Goal: Feedback & Contribution: Contribute content

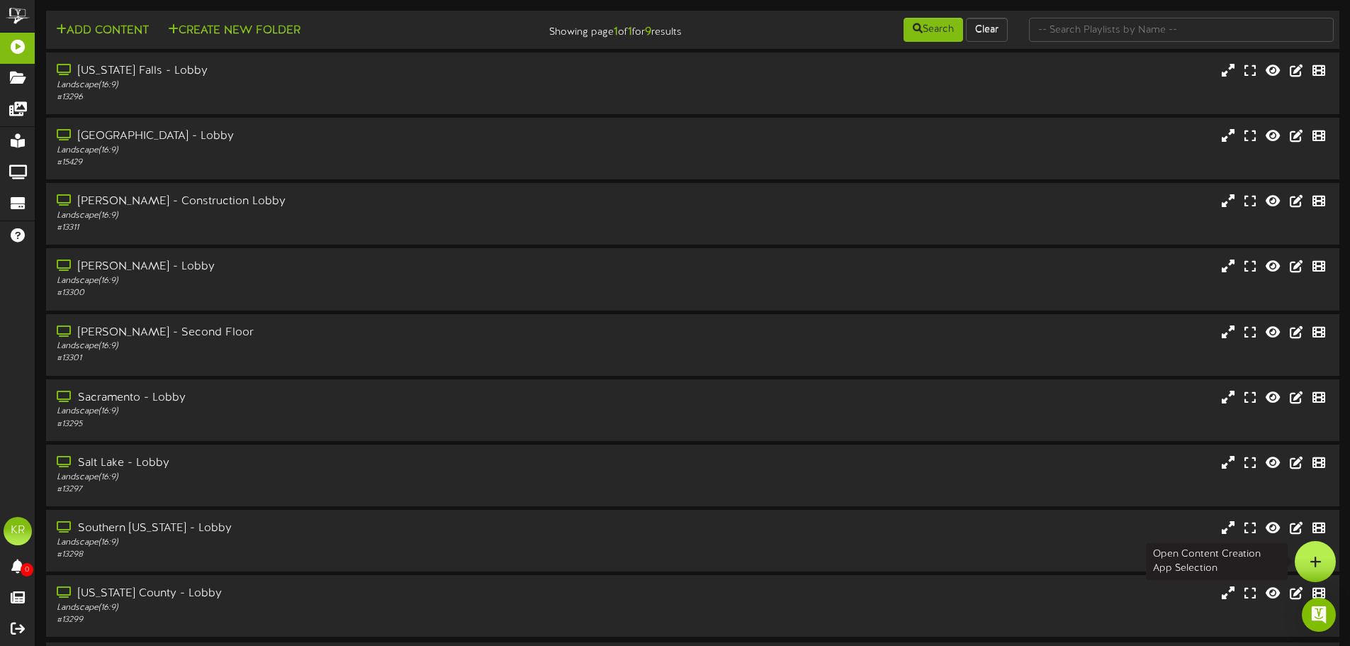
click at [1321, 556] on div at bounding box center [1315, 561] width 41 height 41
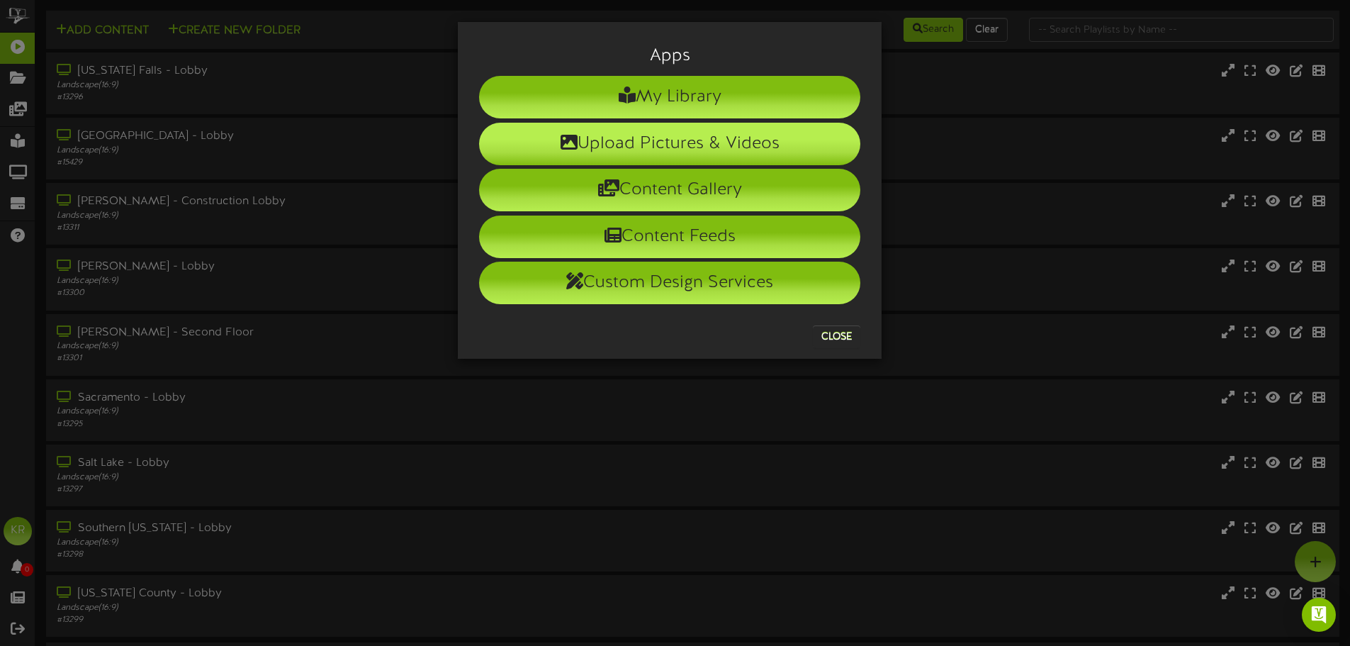
click at [699, 142] on li "Upload Pictures & Videos" at bounding box center [669, 144] width 381 height 43
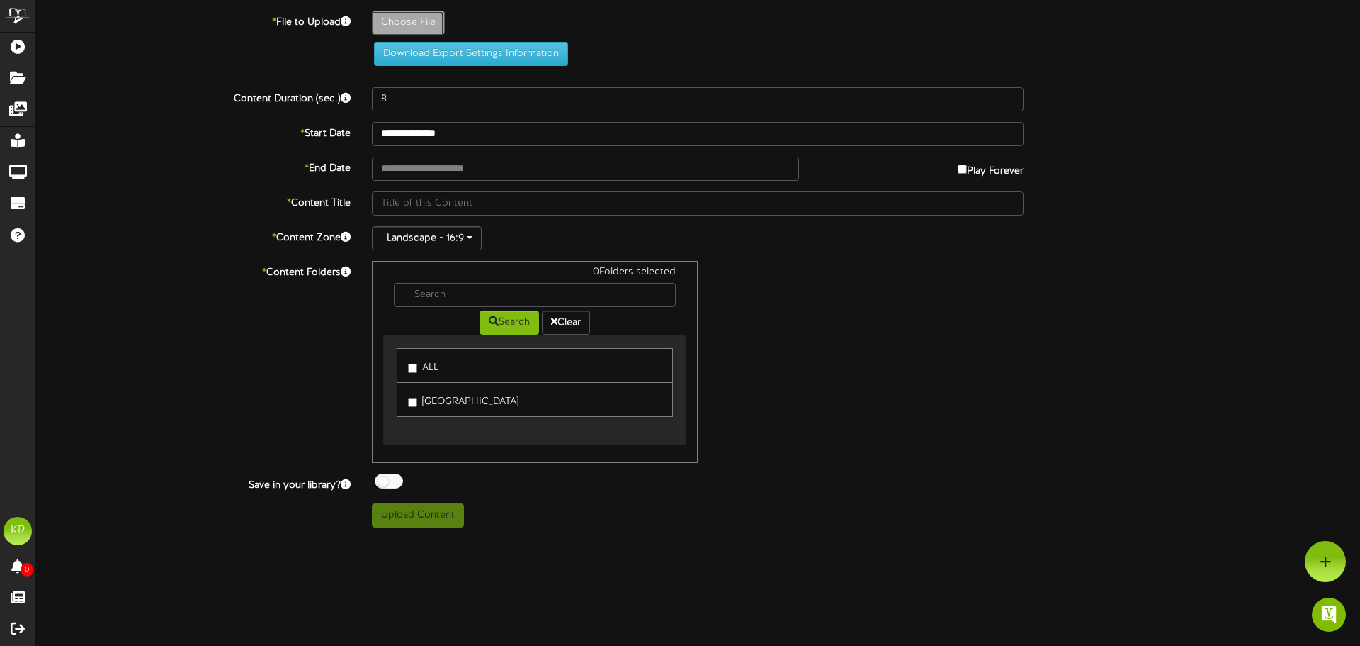
type input "**********"
type input "INSTALLS8-18"
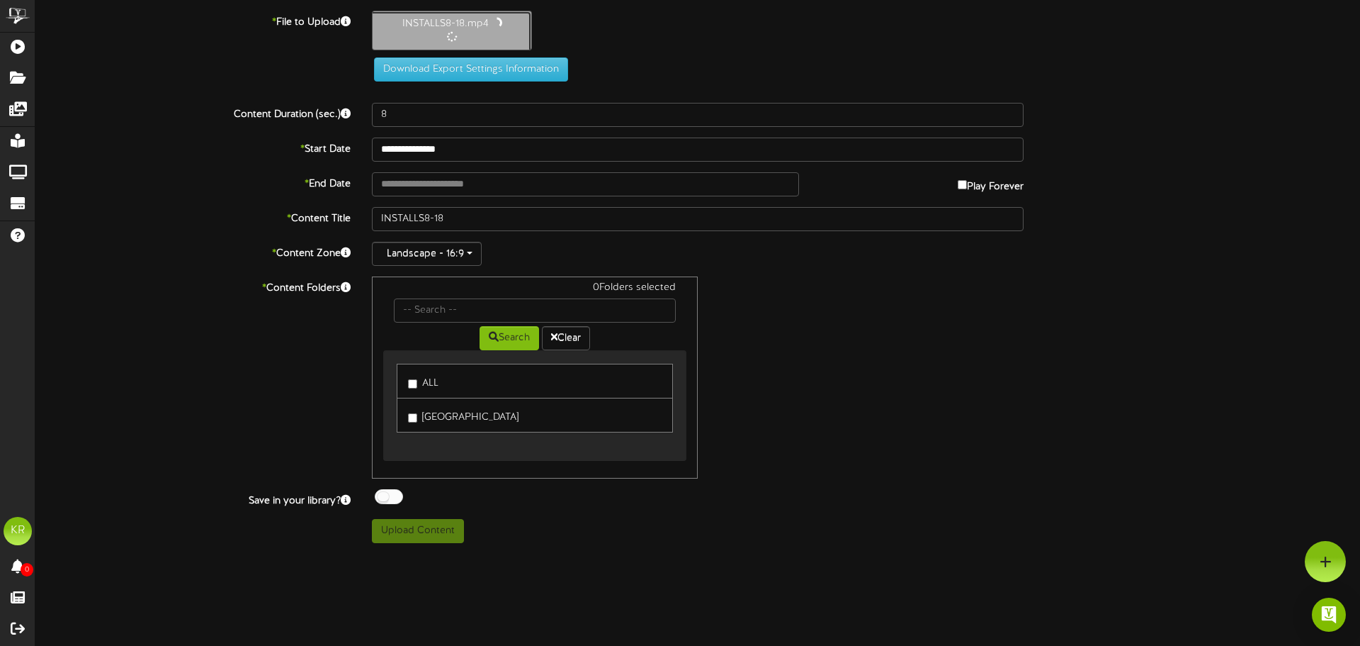
type input "10"
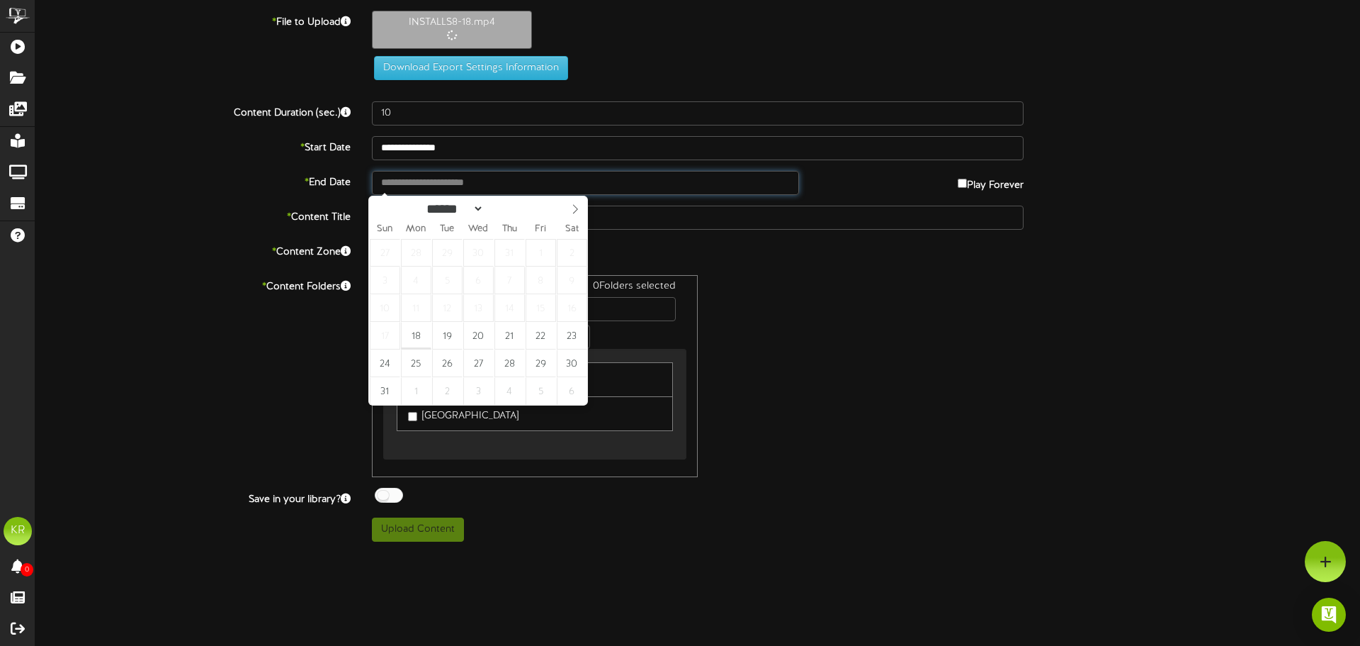
click at [440, 184] on input "text" at bounding box center [585, 183] width 427 height 24
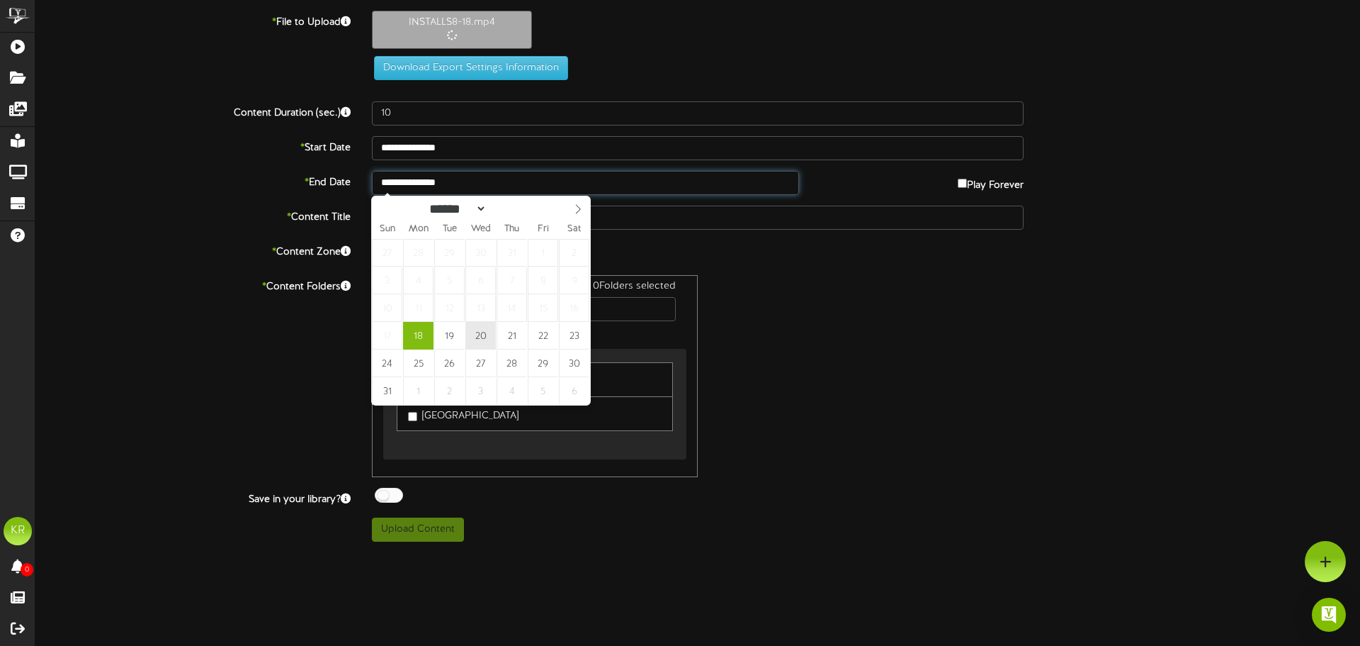
type input "**********"
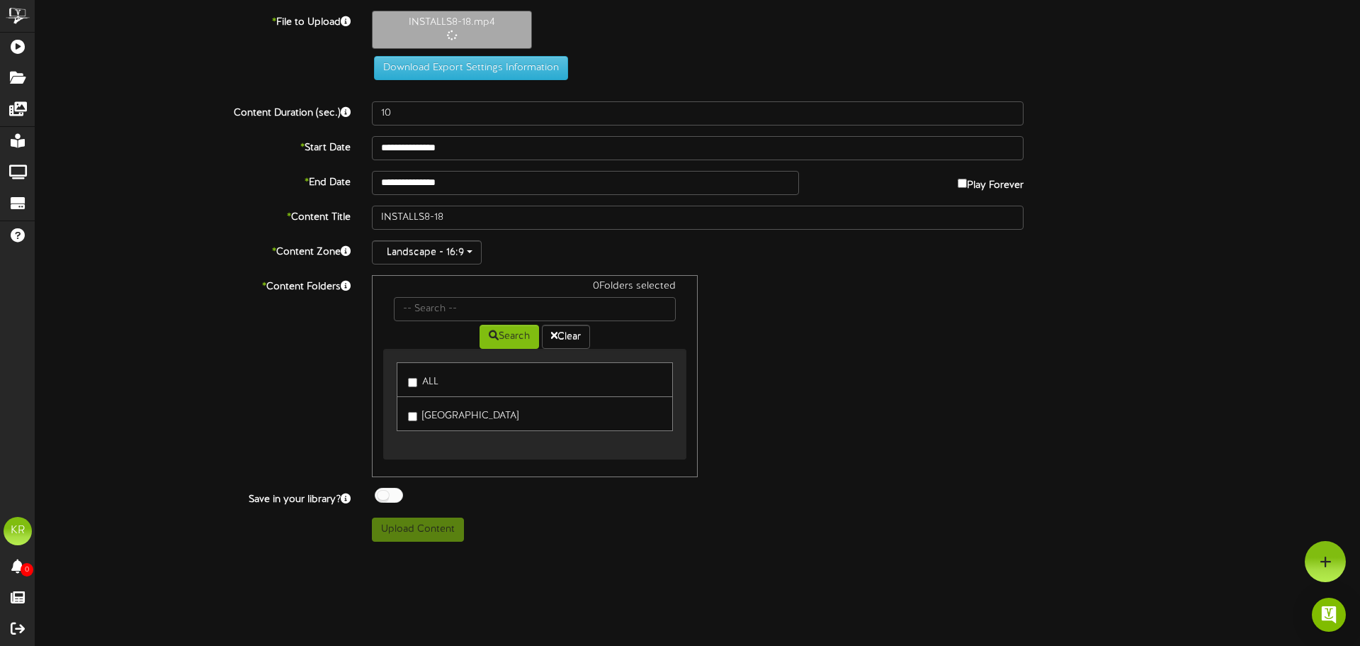
click at [1005, 323] on div "0 Folders selected Search Clear ALL SALT LAKE" at bounding box center [697, 376] width 673 height 202
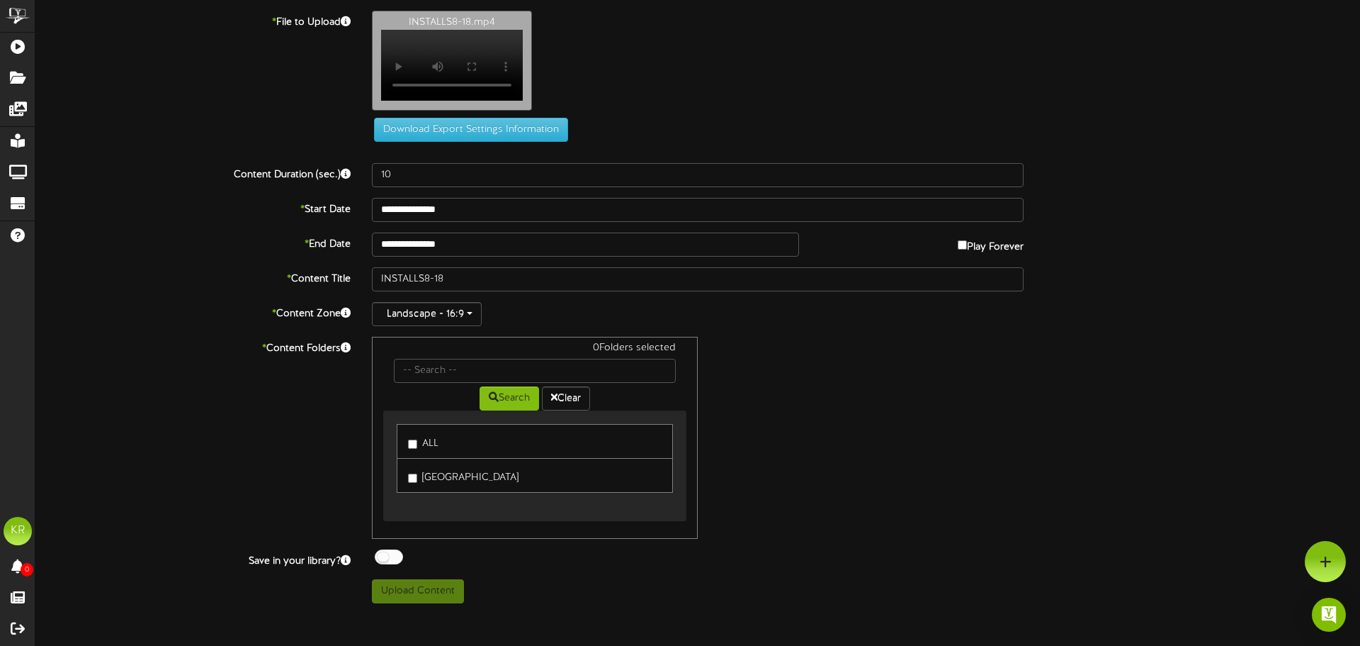
click at [422, 450] on label "ALL" at bounding box center [423, 441] width 30 height 19
click at [442, 592] on button "Upload Content" at bounding box center [418, 591] width 92 height 24
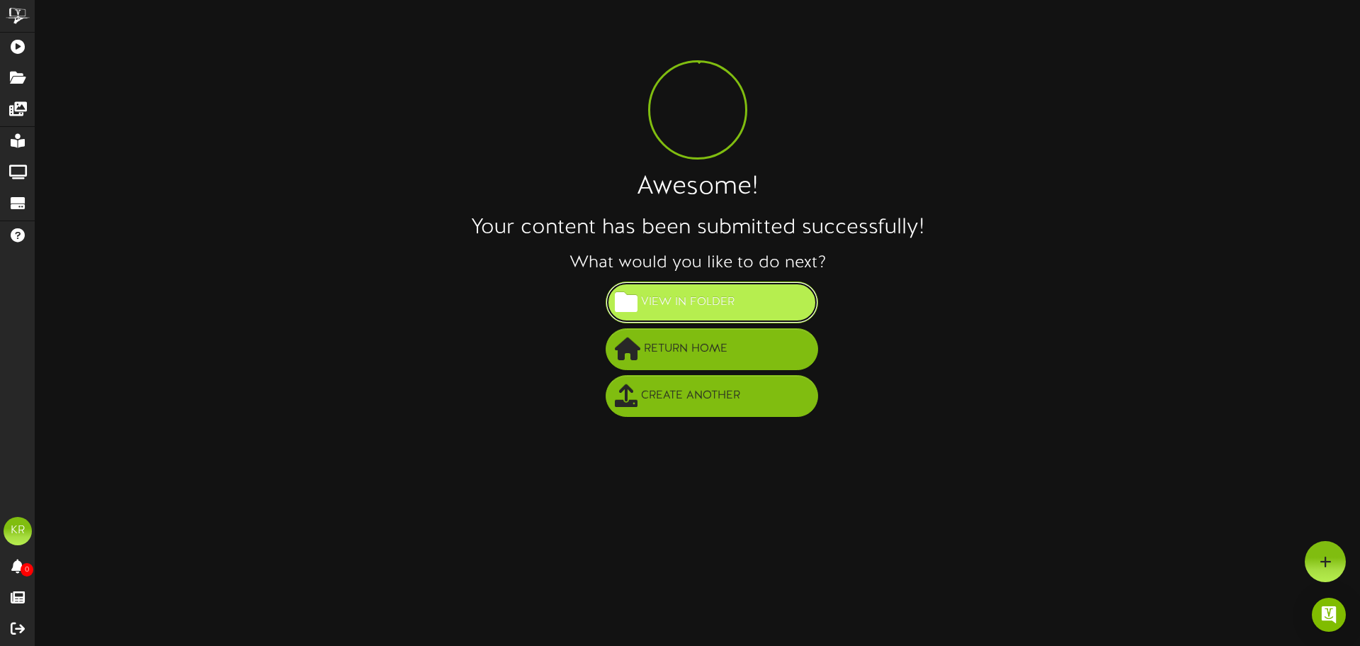
click at [775, 299] on button "View in Folder" at bounding box center [712, 302] width 213 height 42
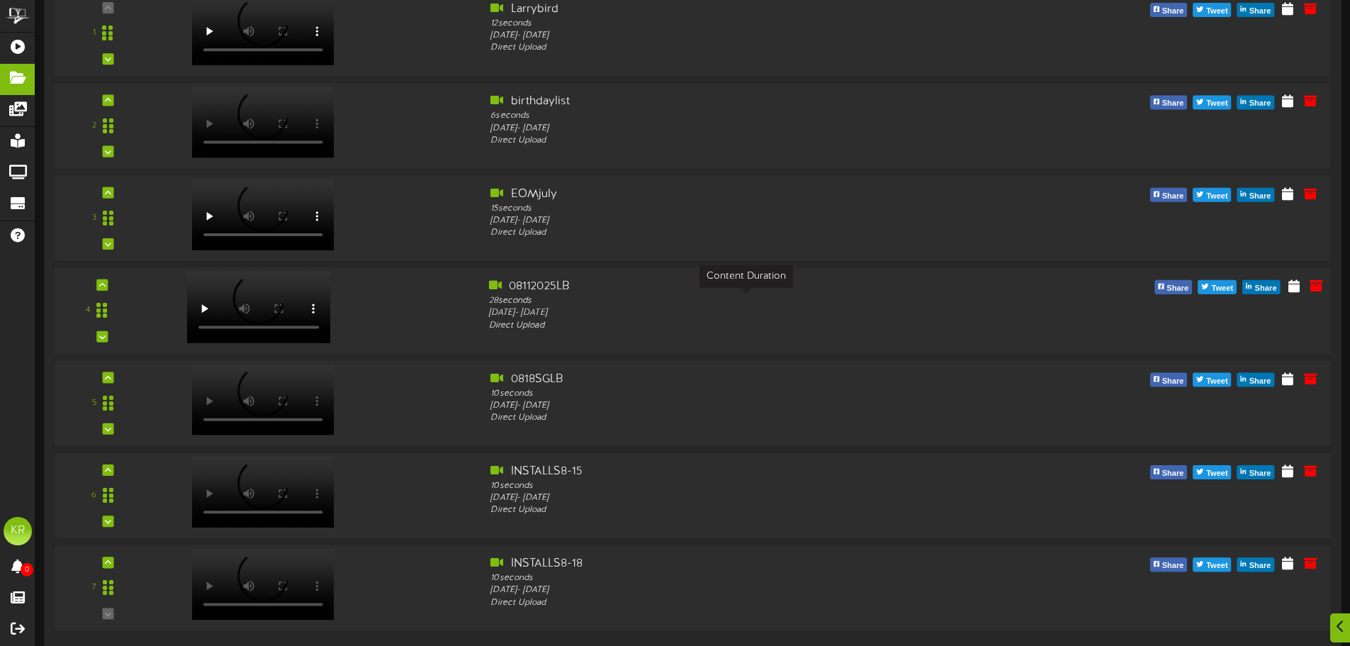
scroll to position [233, 0]
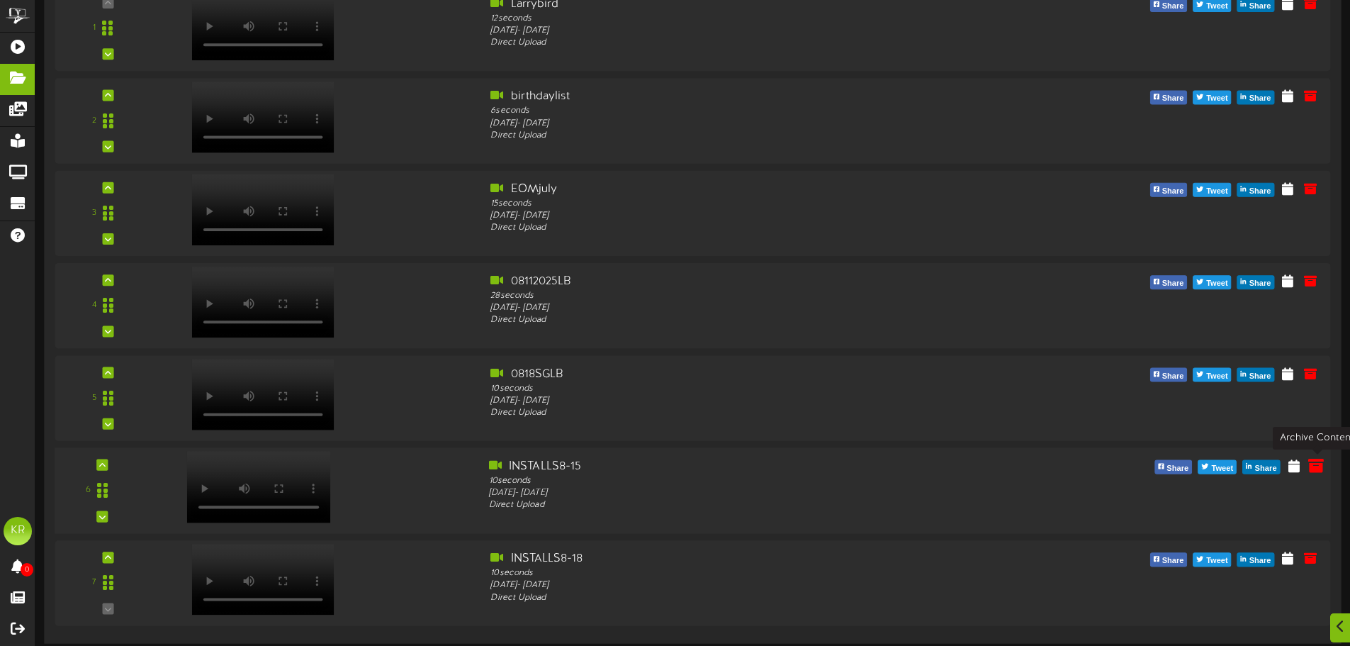
click at [1312, 470] on icon at bounding box center [1316, 465] width 16 height 16
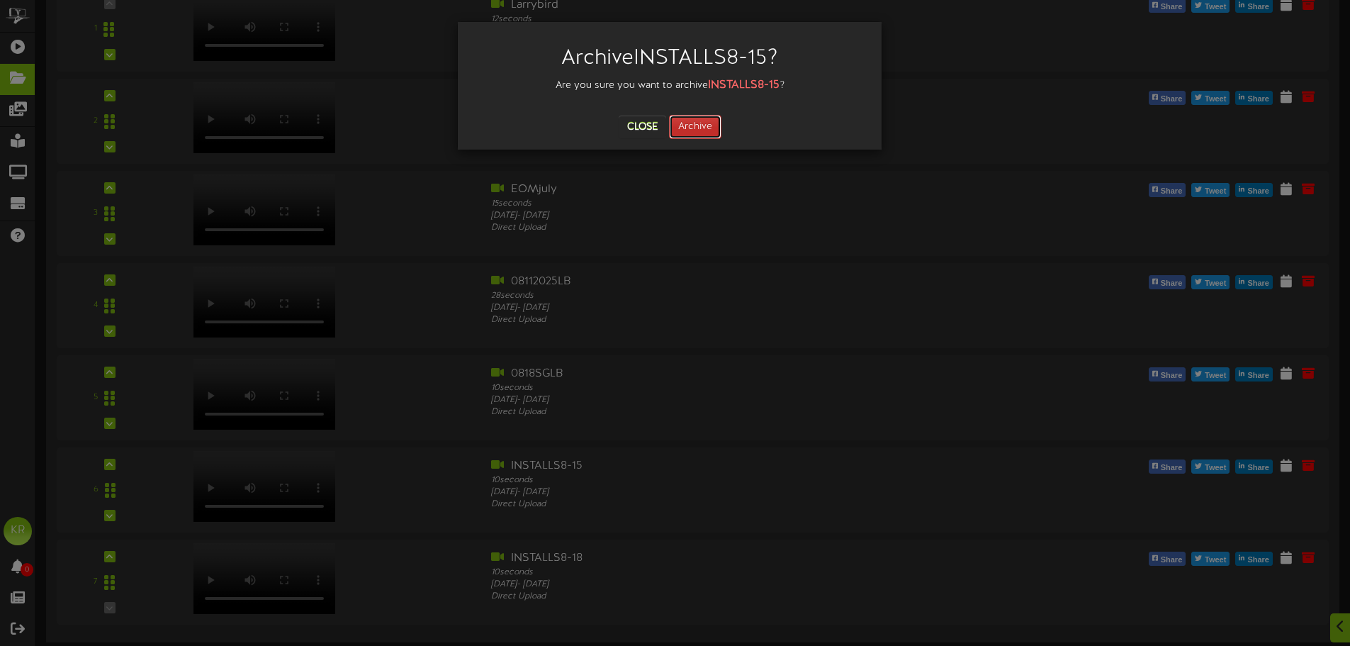
click at [682, 124] on button "Archive" at bounding box center [695, 127] width 52 height 24
